Goal: Task Accomplishment & Management: Complete application form

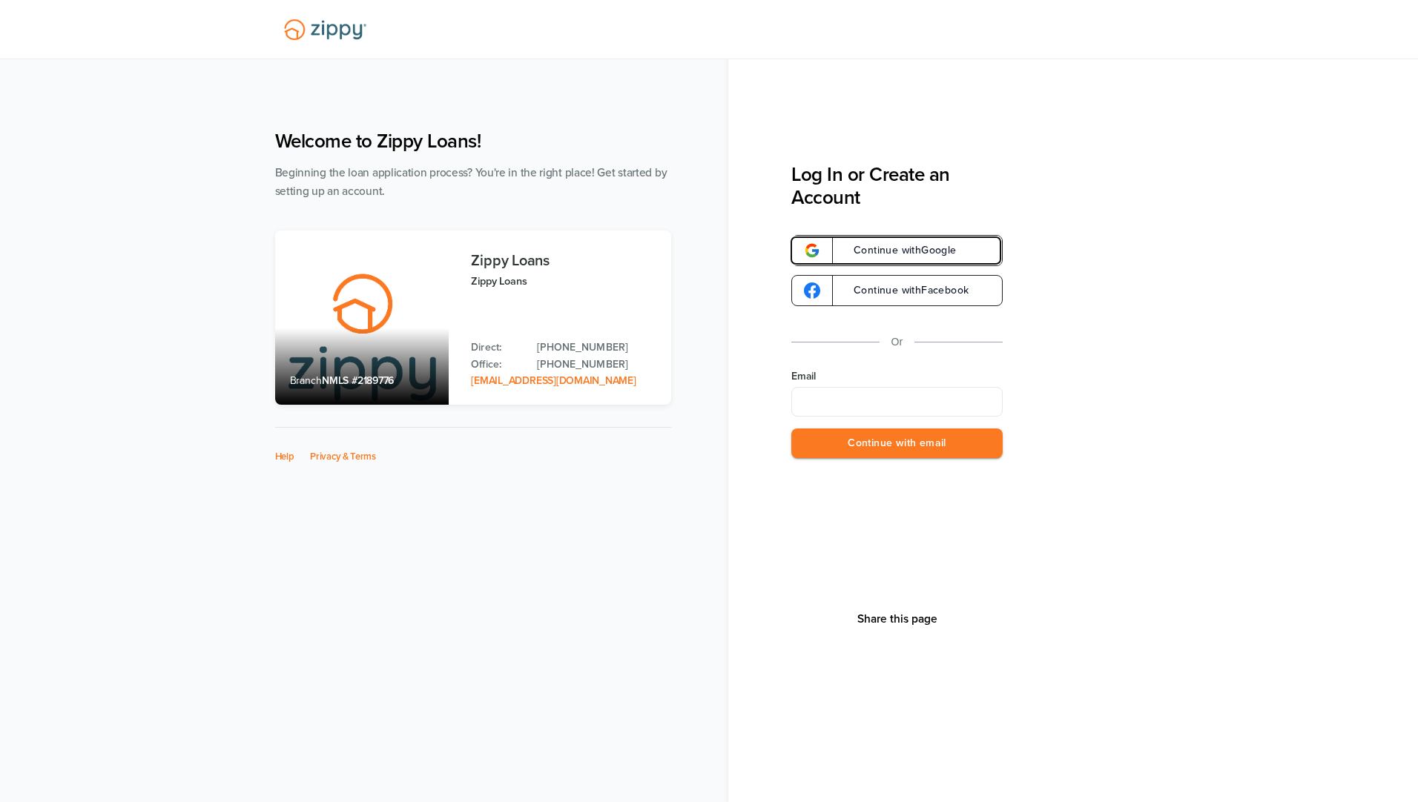
click at [896, 252] on span "Continue with Google" at bounding box center [898, 250] width 118 height 10
click at [834, 389] on input "Email" at bounding box center [896, 402] width 211 height 30
type input "**********"
click at [859, 448] on button "Continue with email" at bounding box center [896, 444] width 211 height 30
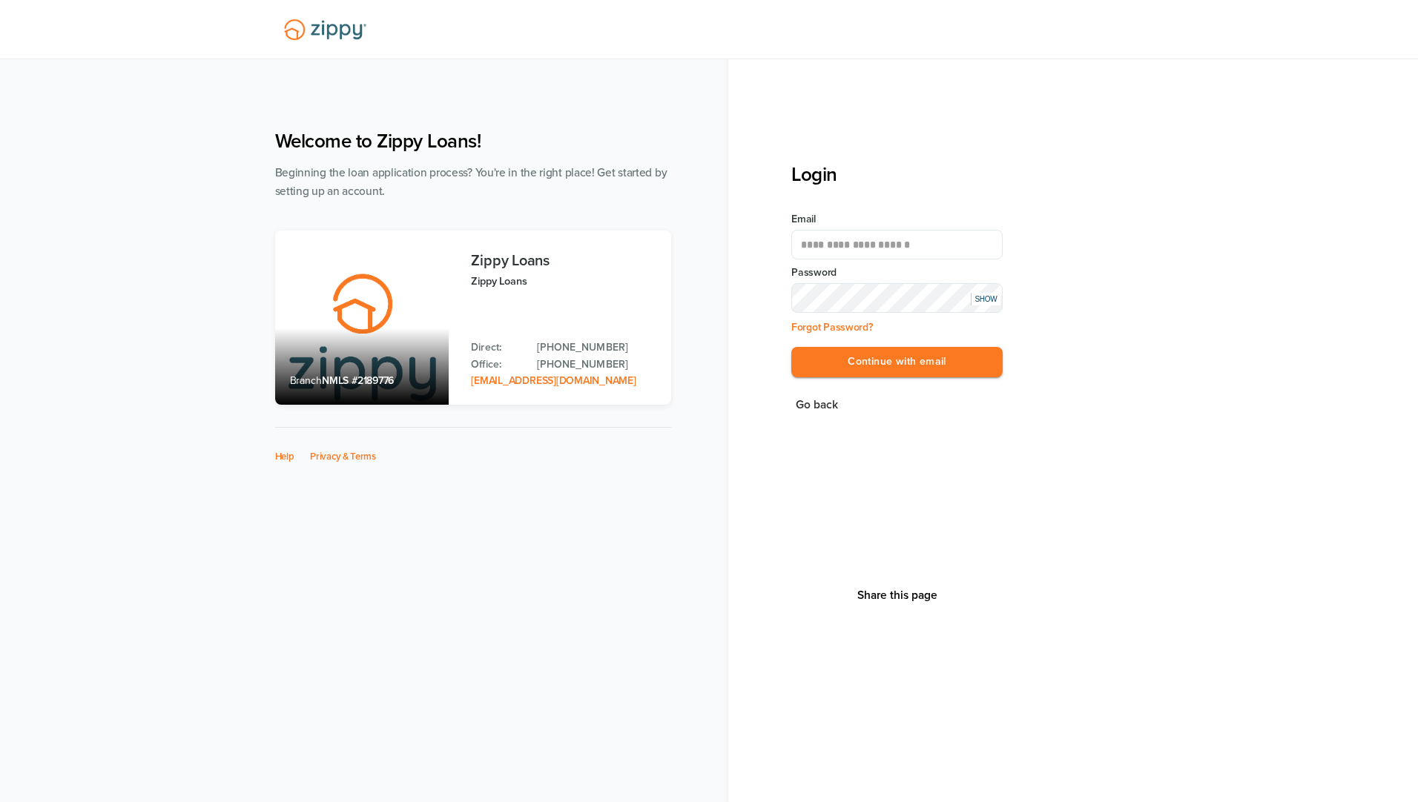
click at [791, 347] on button "Continue with email" at bounding box center [896, 362] width 211 height 30
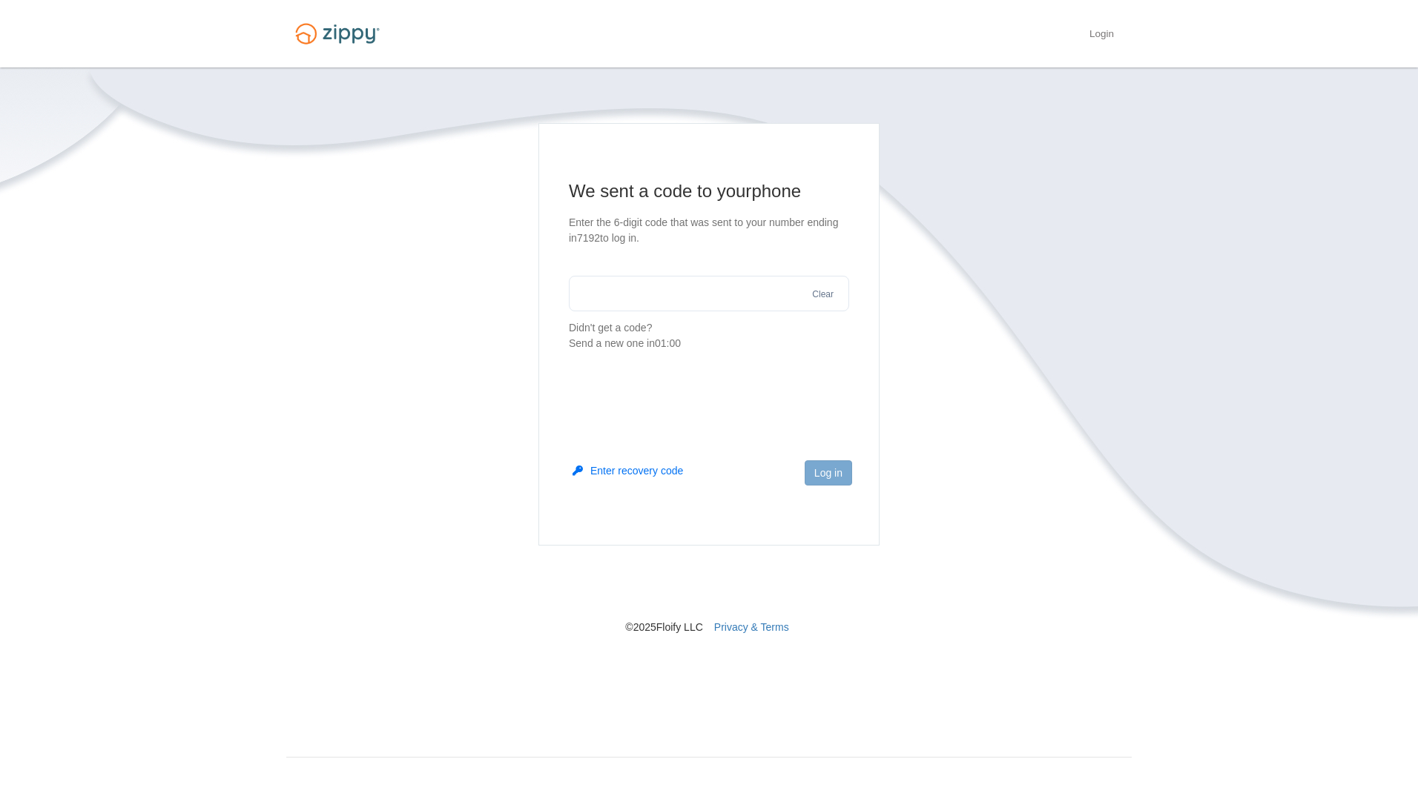
click at [724, 298] on input "text" at bounding box center [709, 294] width 280 height 36
type input "******"
click at [808, 475] on button "Log in" at bounding box center [828, 473] width 47 height 25
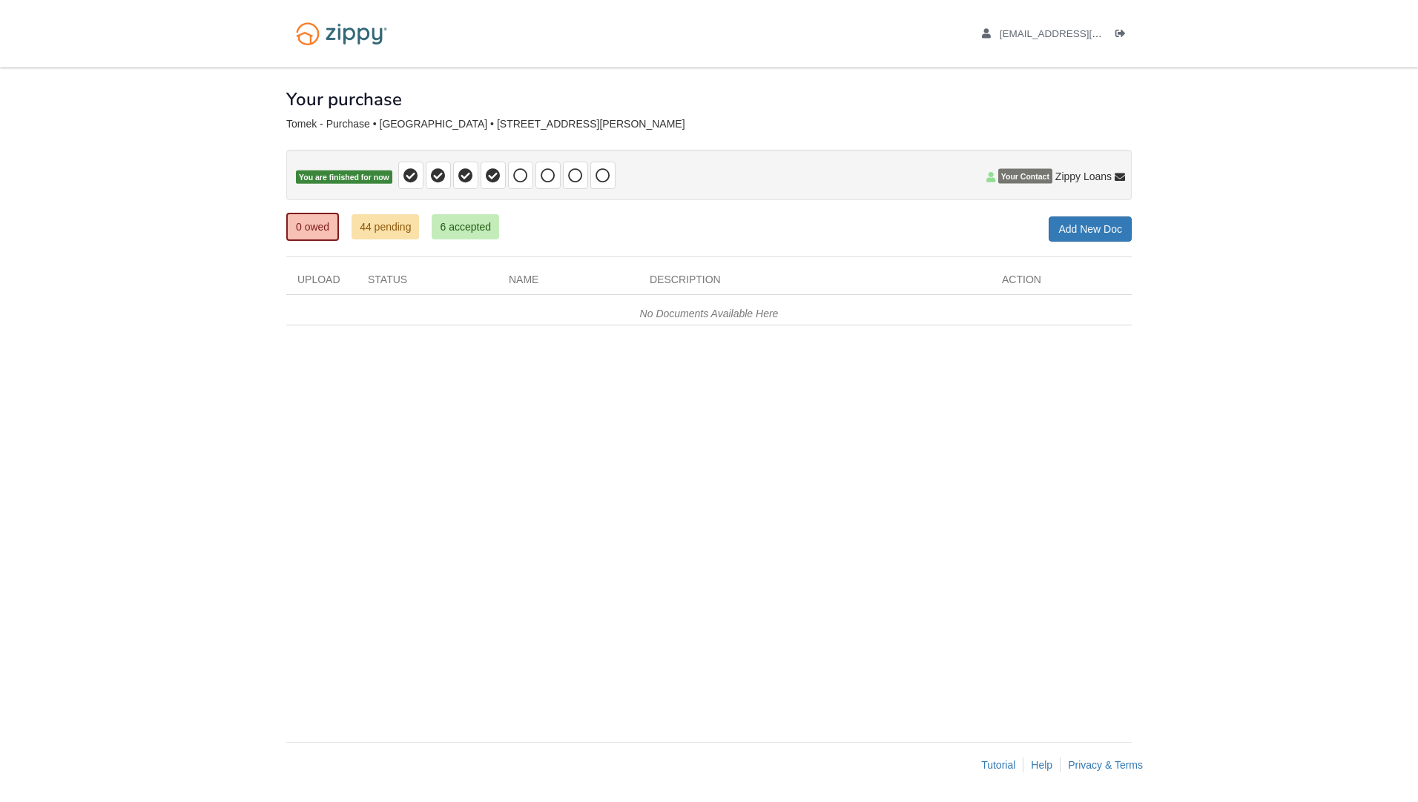
click at [353, 302] on div "No Documents Available Here" at bounding box center [708, 310] width 845 height 30
click at [353, 303] on div "No Documents Available Here" at bounding box center [708, 310] width 845 height 30
drag, startPoint x: 353, startPoint y: 303, endPoint x: 512, endPoint y: 170, distance: 208.0
click at [513, 170] on icon at bounding box center [520, 175] width 15 height 15
click at [498, 177] on icon at bounding box center [493, 175] width 15 height 15
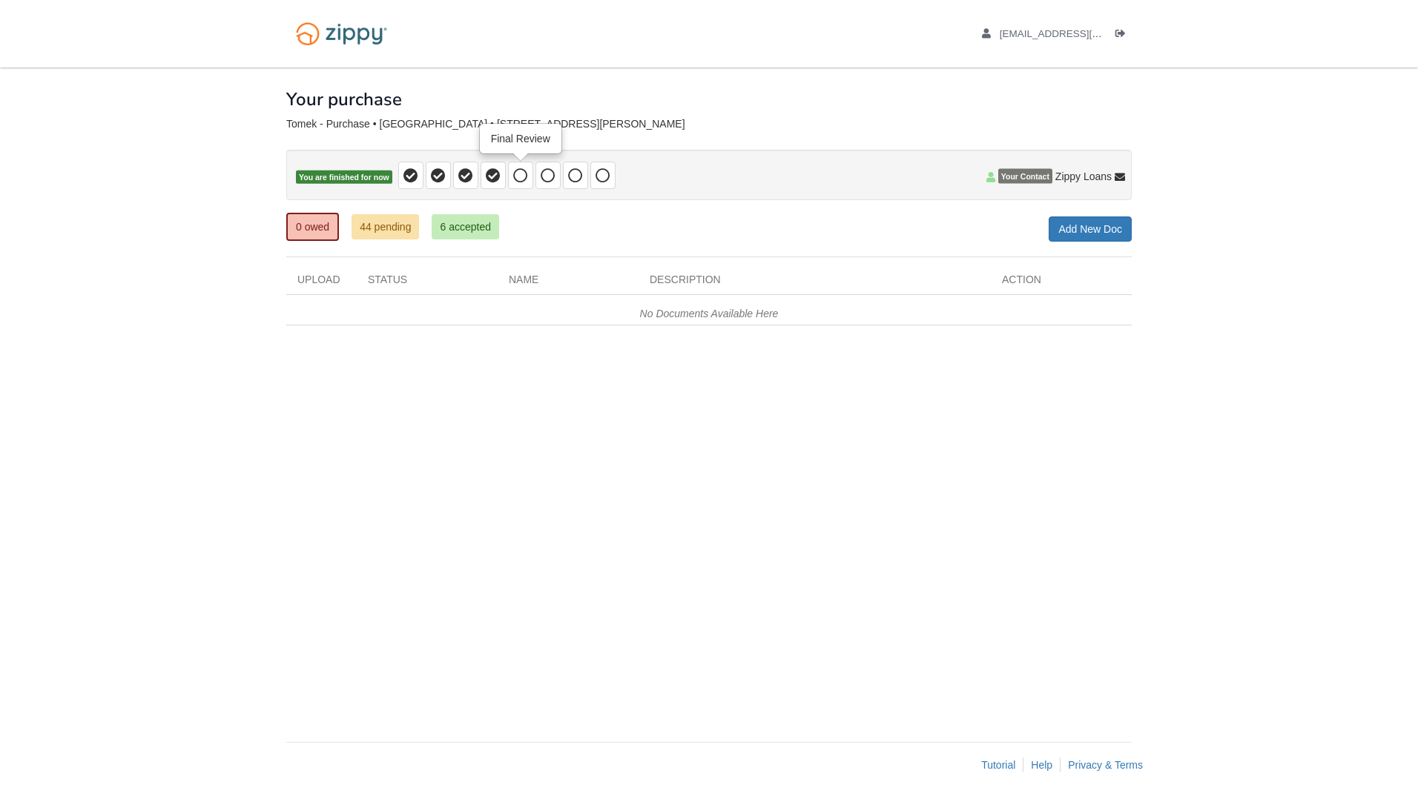
click at [515, 175] on icon at bounding box center [520, 175] width 15 height 15
